Goal: Navigation & Orientation: Find specific page/section

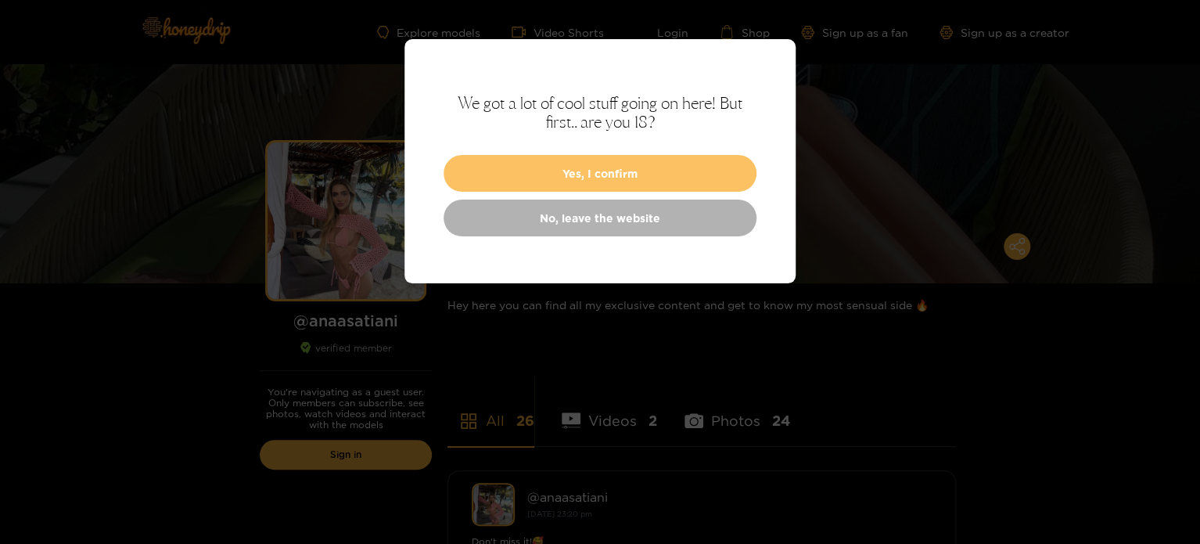
click at [563, 171] on button "Yes, I confirm" at bounding box center [599, 173] width 313 height 37
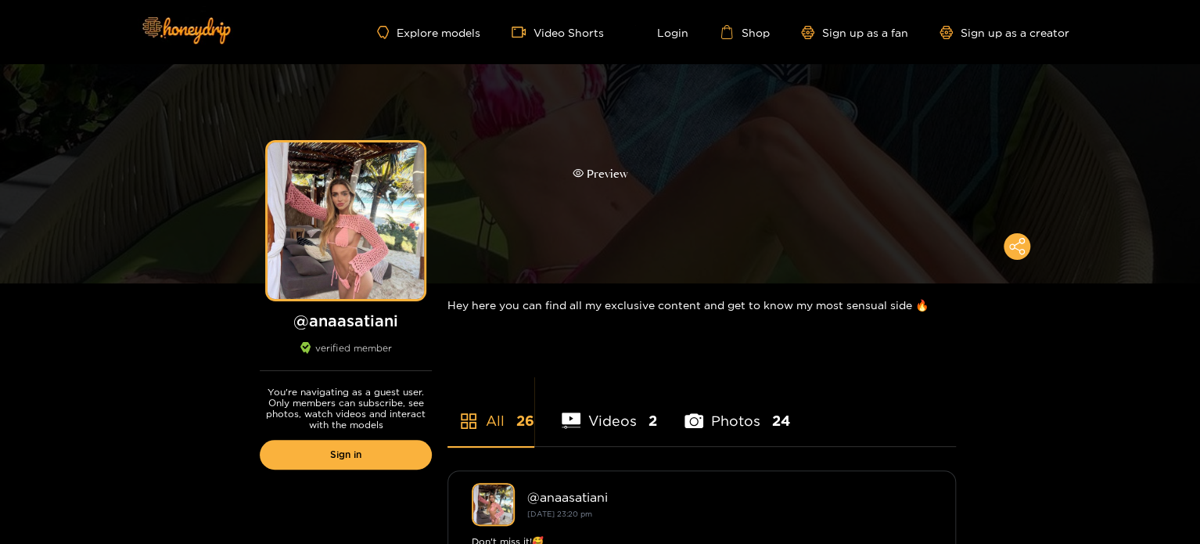
click at [587, 174] on div "Preview" at bounding box center [601, 174] width 56 height 18
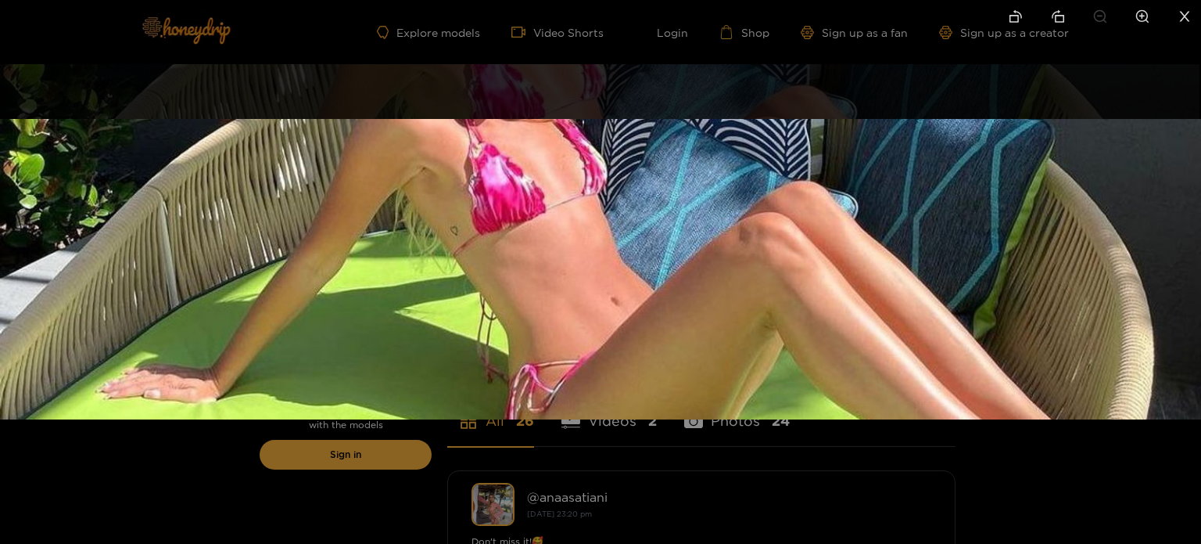
click at [1158, 253] on img at bounding box center [600, 269] width 1201 height 300
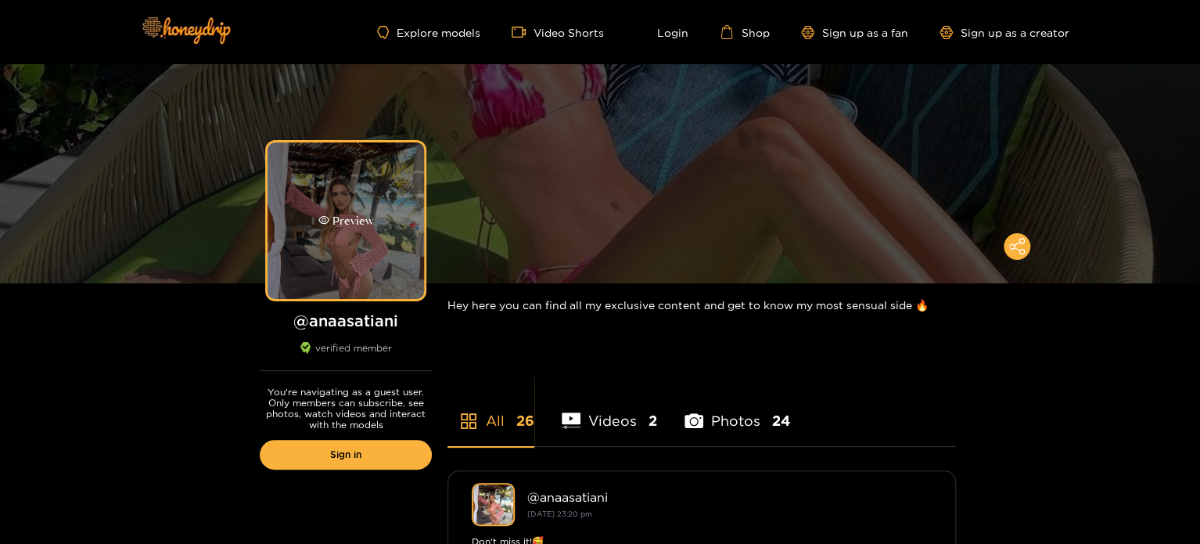
click at [355, 227] on div "Preview" at bounding box center [346, 221] width 56 height 18
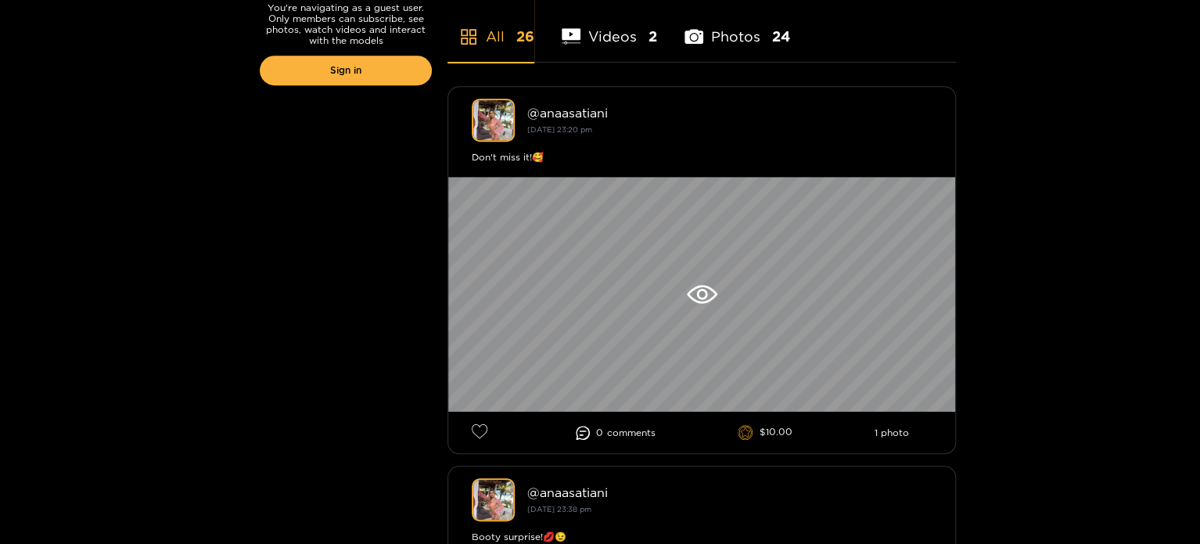
scroll to position [391, 0]
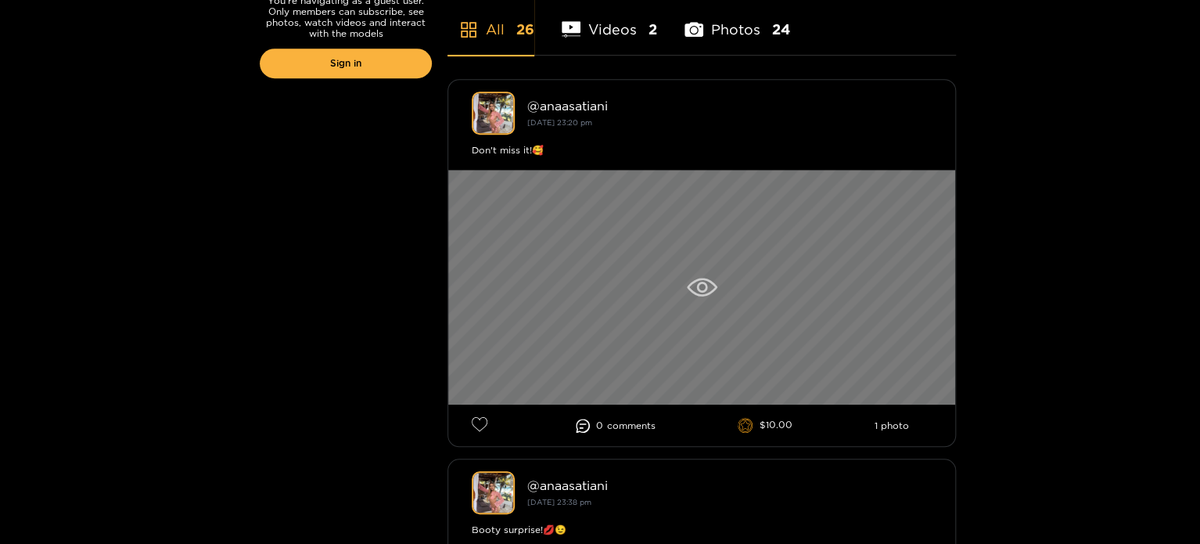
click at [705, 285] on icon at bounding box center [701, 287] width 11 height 11
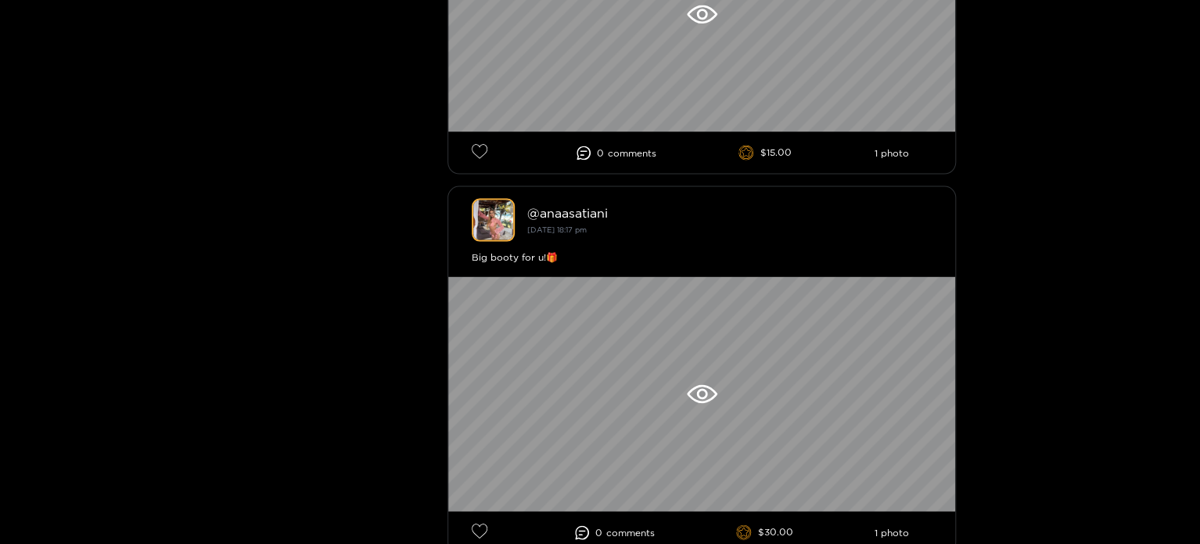
scroll to position [1330, 0]
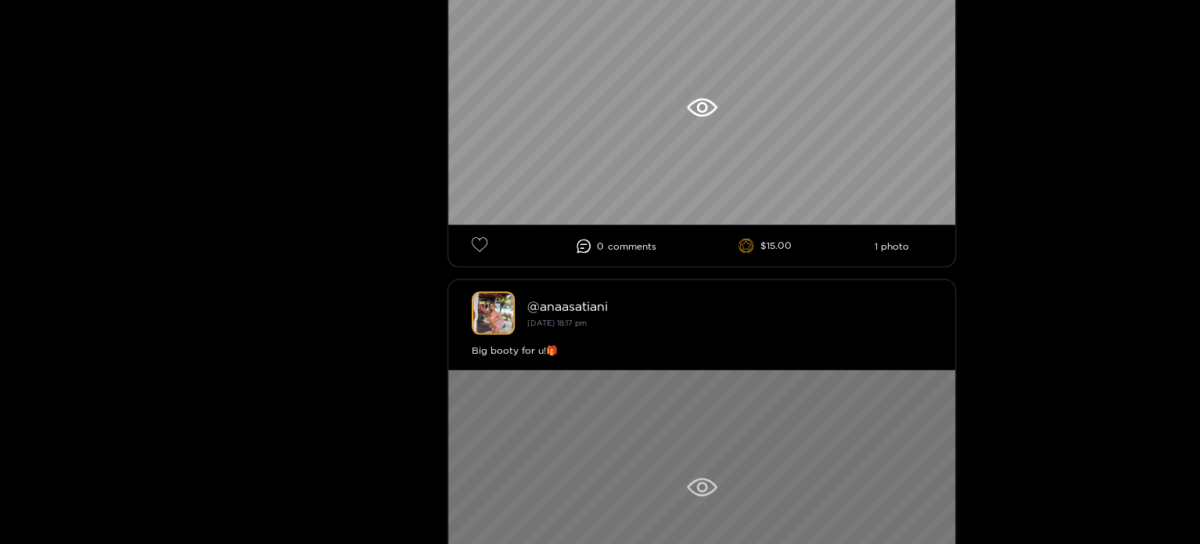
click at [692, 491] on icon at bounding box center [702, 486] width 31 height 19
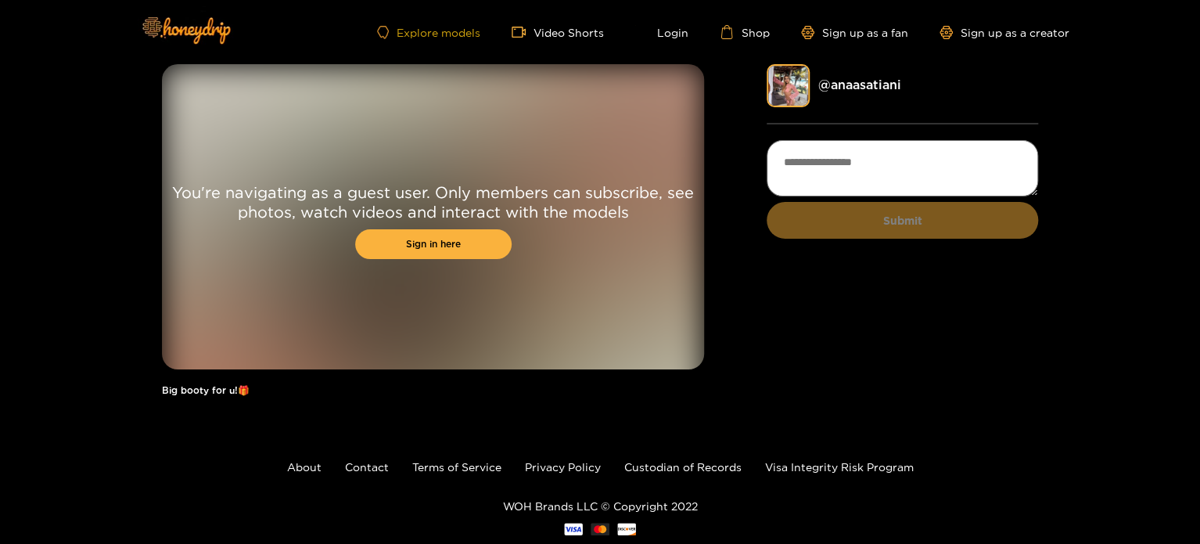
click at [441, 29] on link "Explore models" at bounding box center [428, 32] width 103 height 13
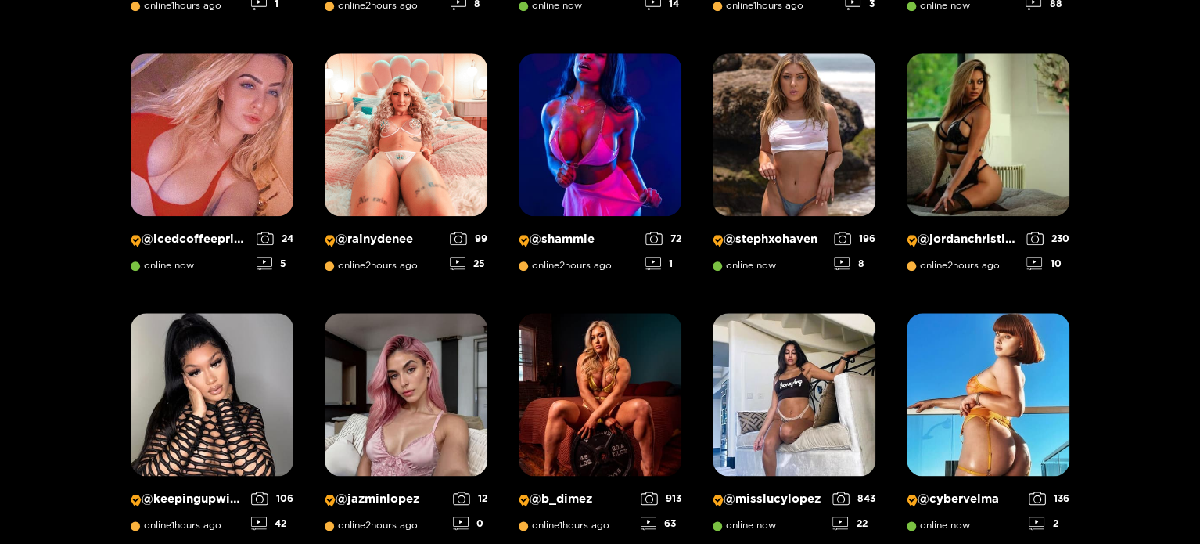
scroll to position [726, 0]
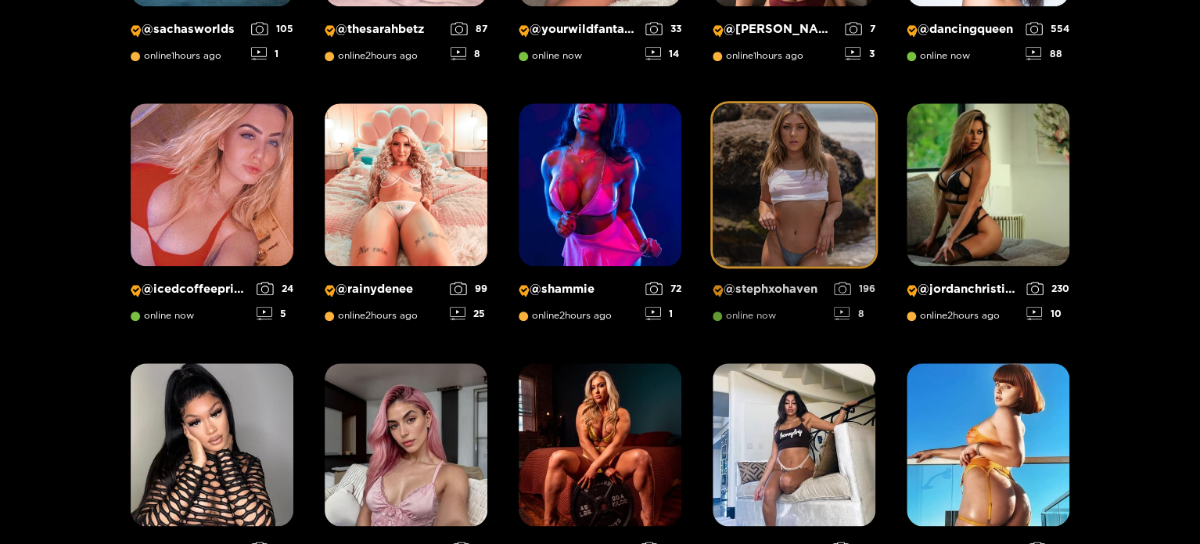
click at [804, 218] on img at bounding box center [794, 184] width 163 height 163
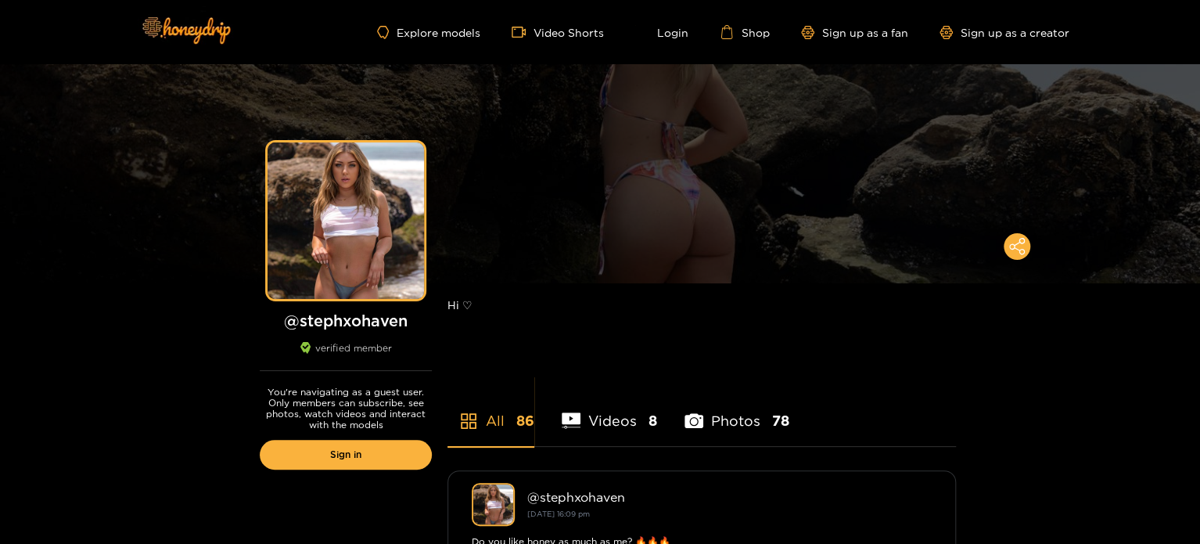
click at [719, 415] on li "Photos 78" at bounding box center [736, 410] width 105 height 70
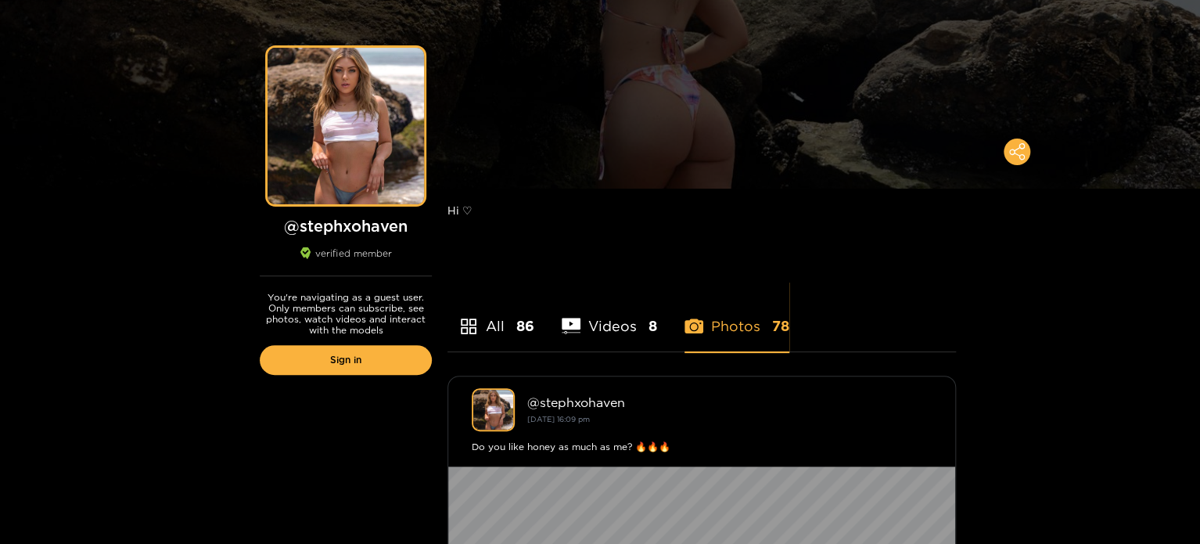
scroll to position [235, 0]
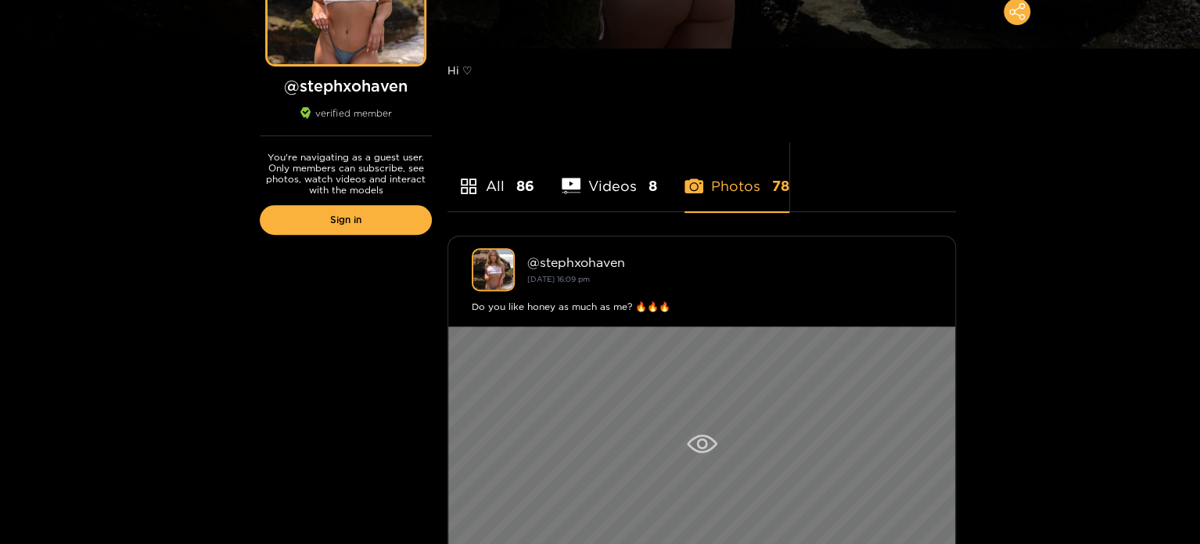
click at [708, 436] on icon at bounding box center [702, 443] width 31 height 19
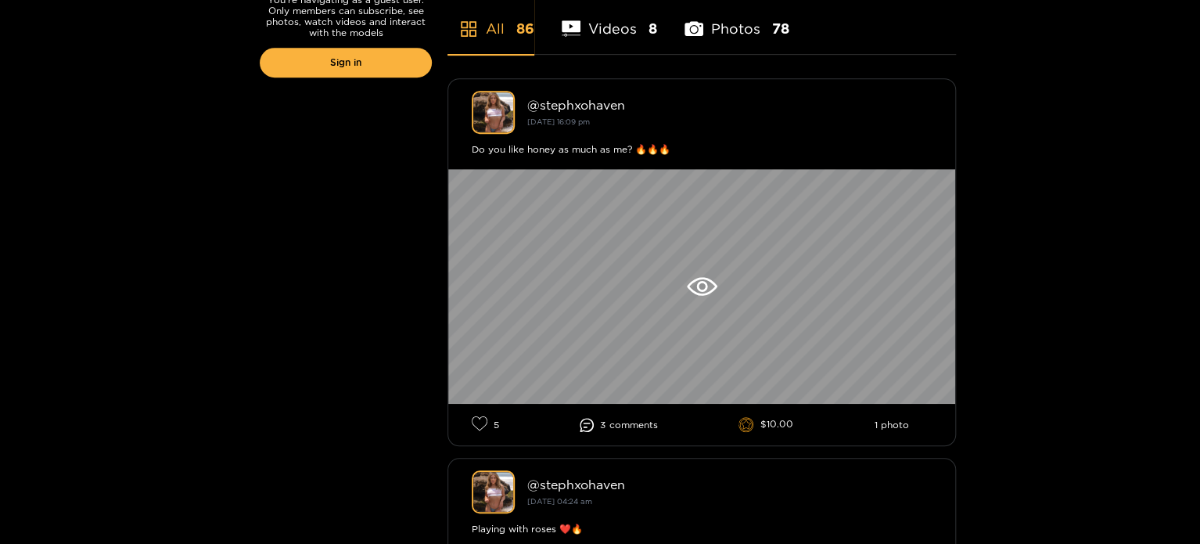
scroll to position [782, 0]
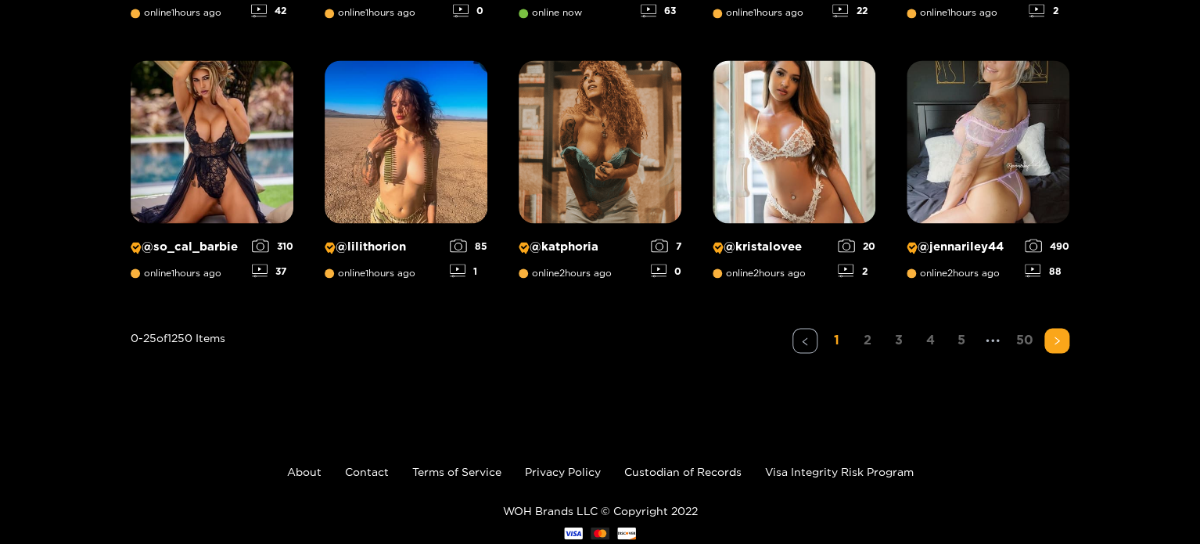
scroll to position [1173, 0]
